Goal: Task Accomplishment & Management: Use online tool/utility

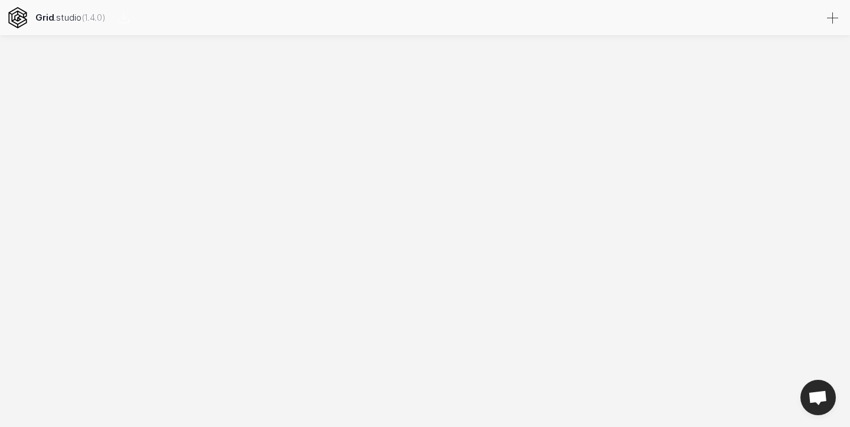
select select
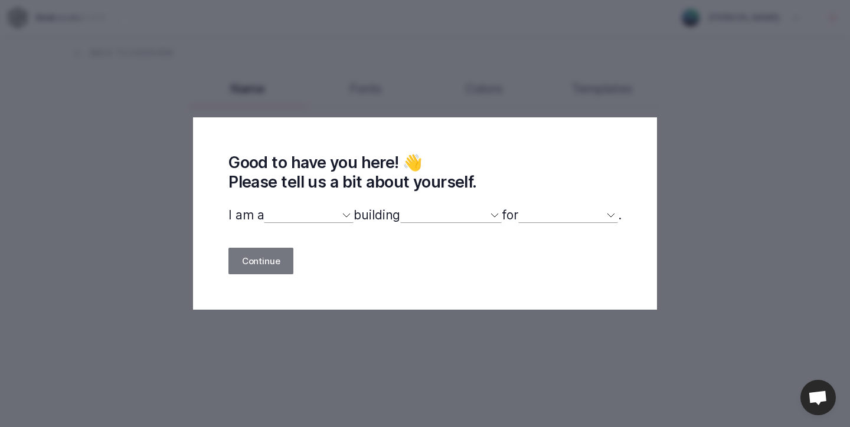
click at [338, 217] on select "designer developer marketer entrepreneur maker person" at bounding box center [309, 215] width 90 height 15
select select "developer"
click at [264, 208] on select "designer developer marketer entrepreneur maker person" at bounding box center [309, 215] width 90 height 15
select select
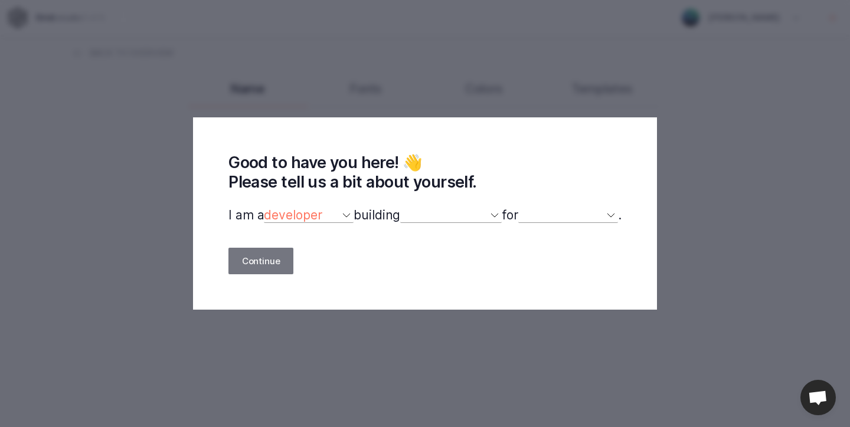
click at [421, 212] on select "a website(s) a portfolio a webshop(s) experiments something else" at bounding box center [451, 215] width 102 height 15
select select "experiments"
click at [400, 208] on select "a website(s) a portfolio a webshop(s) experiments something else" at bounding box center [451, 215] width 102 height 15
click at [551, 213] on select "myself our company a client a friend clients my dog (other)" at bounding box center [568, 215] width 100 height 15
select select "self"
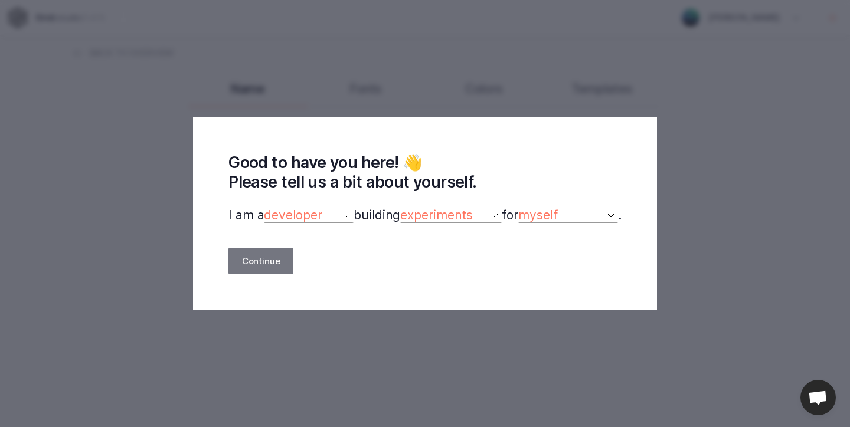
click at [525, 208] on select "myself our company a client a friend clients my dog (other)" at bounding box center [568, 215] width 100 height 15
click at [264, 261] on button "Continue" at bounding box center [260, 261] width 65 height 27
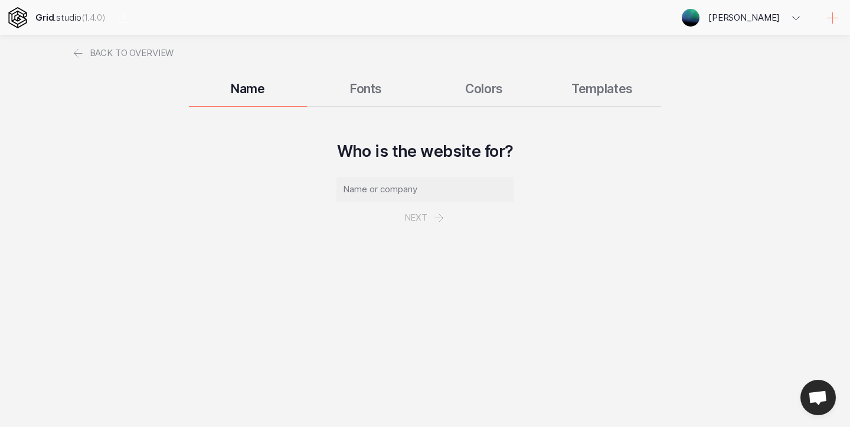
click at [430, 192] on input "text" at bounding box center [424, 189] width 177 height 25
type input "Lab6"
click at [409, 197] on input "Lab6" at bounding box center [424, 189] width 177 height 25
click at [419, 224] on button "Next" at bounding box center [425, 218] width 68 height 32
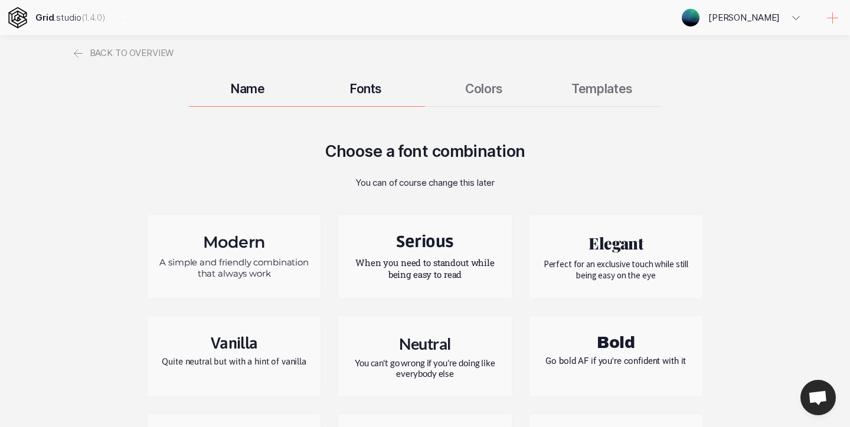
scroll to position [88, 0]
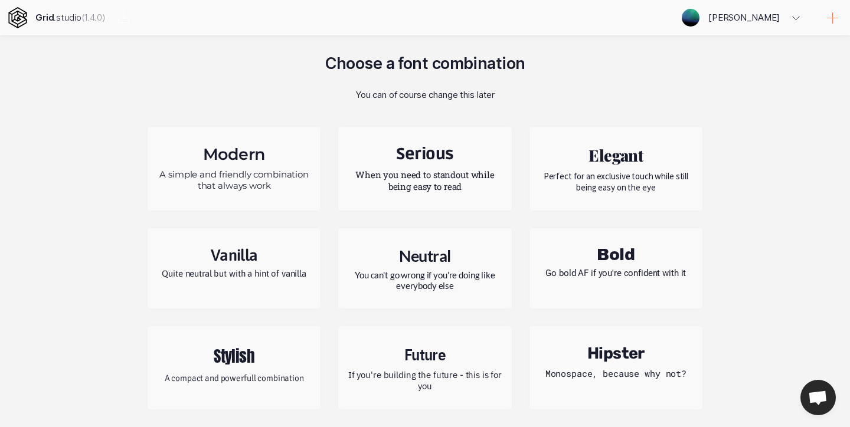
click at [428, 362] on h2 "Future" at bounding box center [424, 354] width 155 height 21
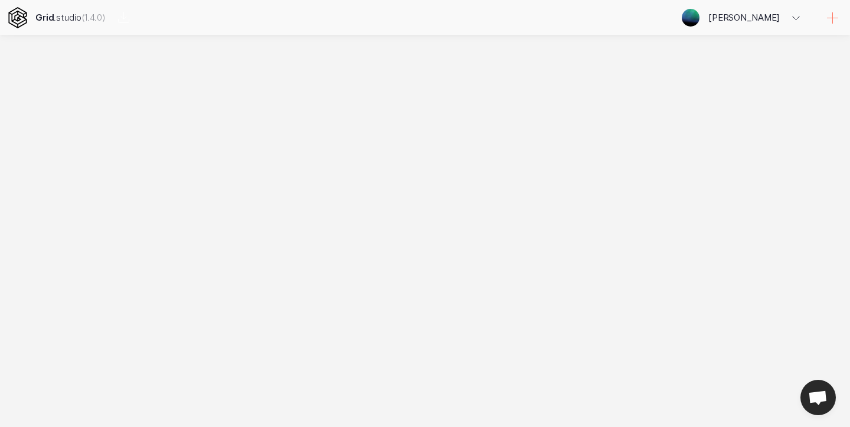
scroll to position [0, 0]
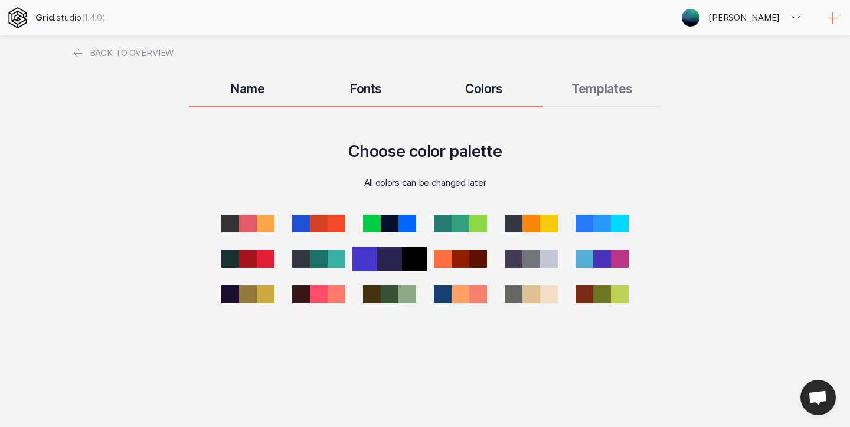
click at [397, 264] on div at bounding box center [389, 259] width 25 height 25
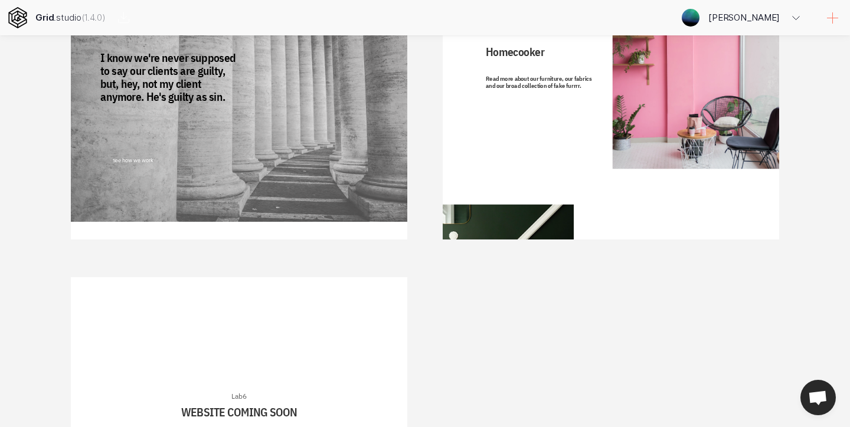
scroll to position [1287, 0]
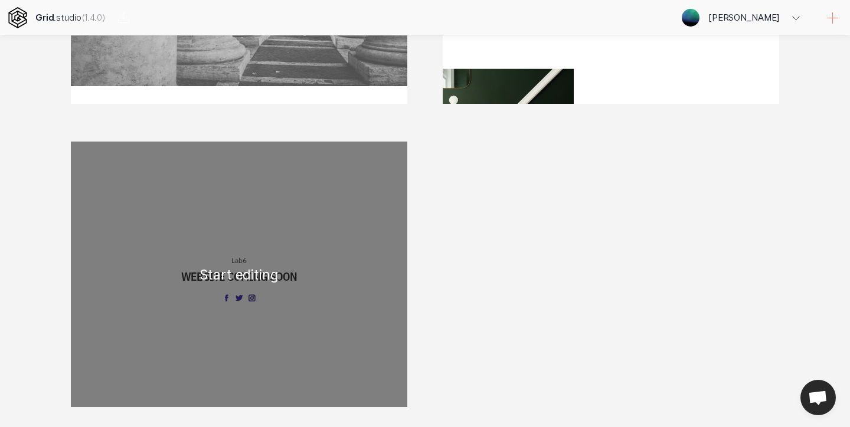
click at [230, 265] on div "Lab6 WEBSITE COMING SOON" at bounding box center [239, 275] width 336 height 266
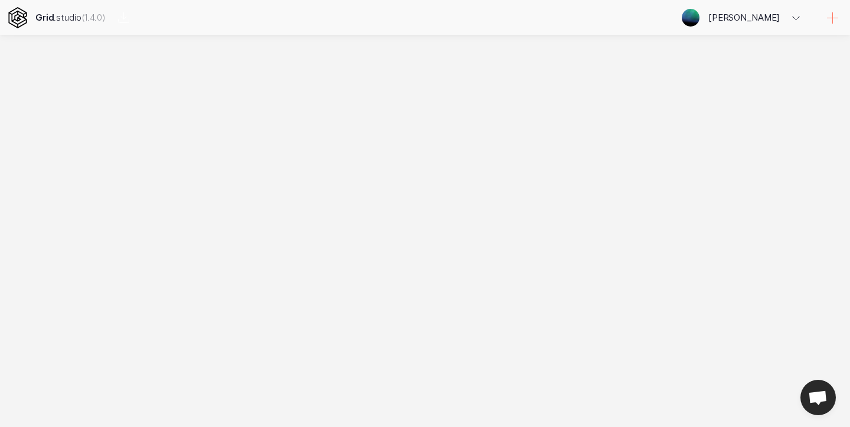
scroll to position [0, 0]
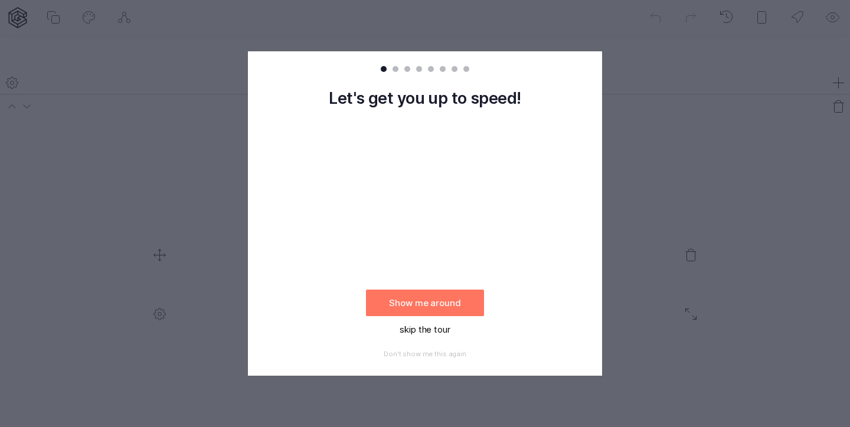
click at [447, 328] on button "skip the tour" at bounding box center [425, 329] width 118 height 27
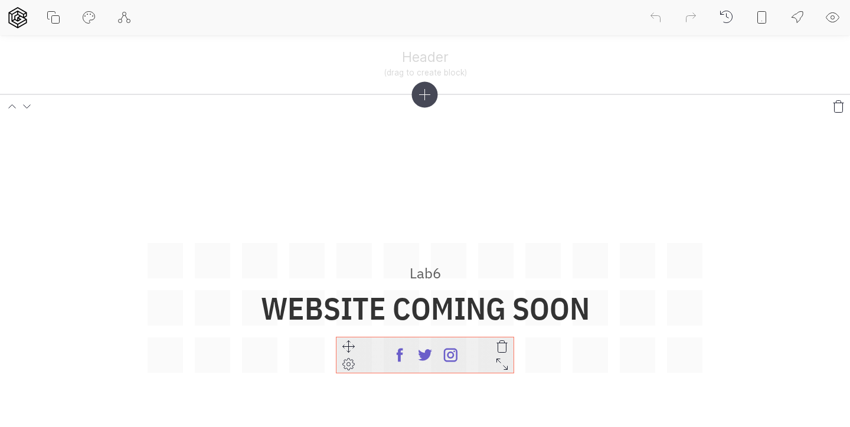
scroll to position [153, 0]
